Goal: Information Seeking & Learning: Learn about a topic

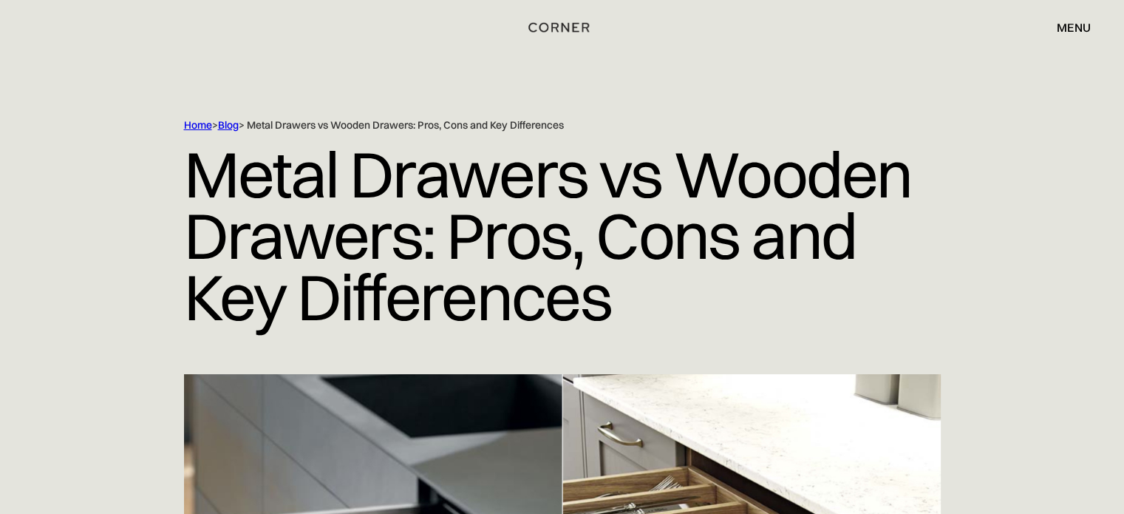
click at [225, 129] on link "Blog" at bounding box center [228, 124] width 21 height 13
